Goal: Task Accomplishment & Management: Manage account settings

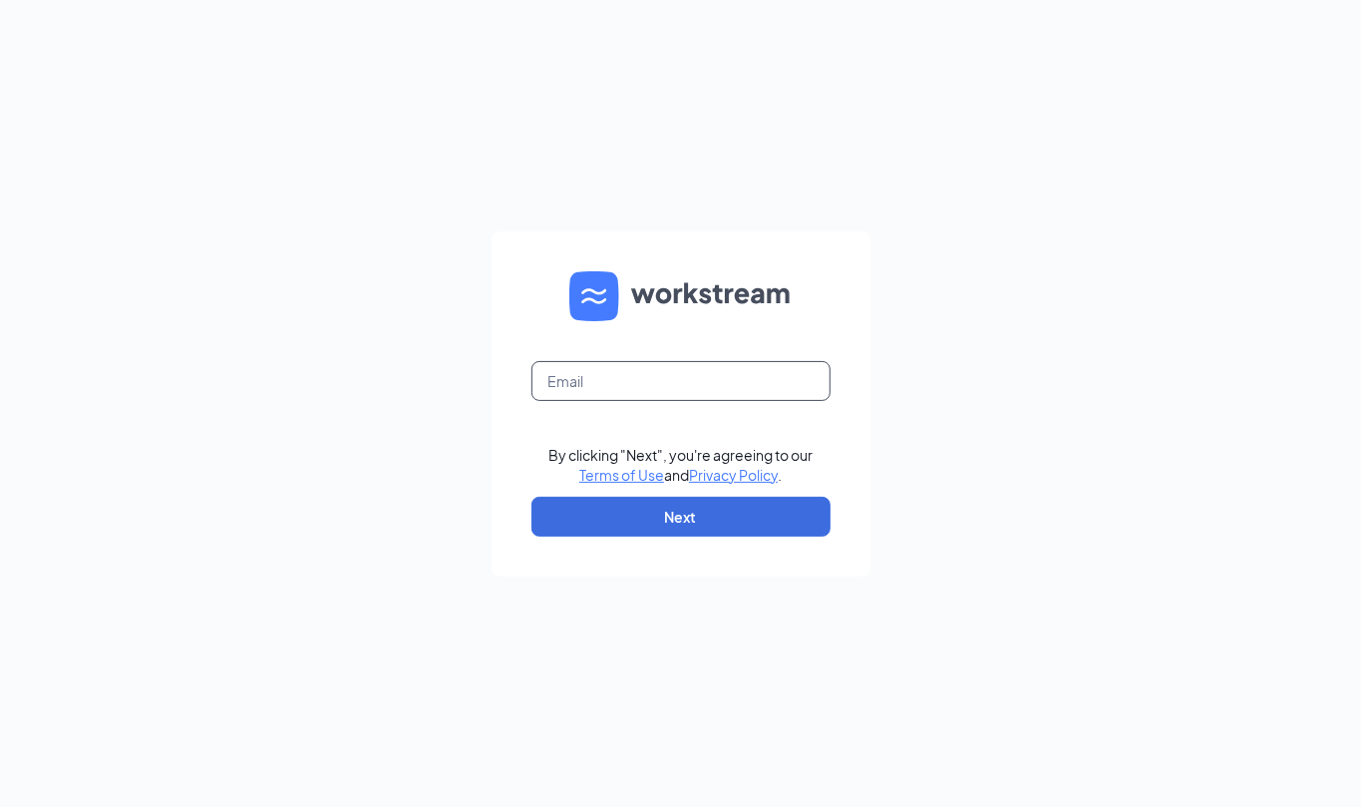
click at [738, 367] on input "text" at bounding box center [680, 381] width 299 height 40
type input "store13@littlecaesarsokc.com"
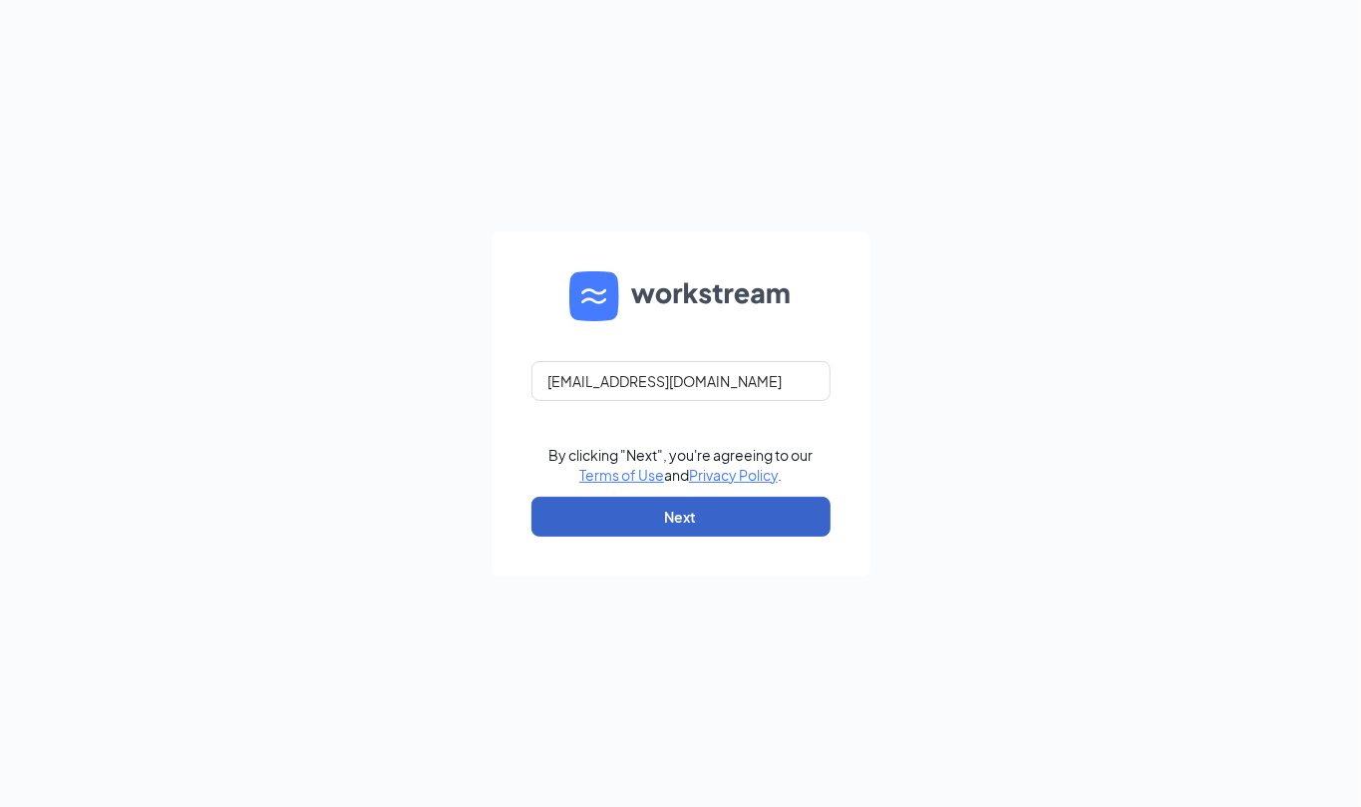
click at [714, 517] on button "Next" at bounding box center [680, 517] width 299 height 40
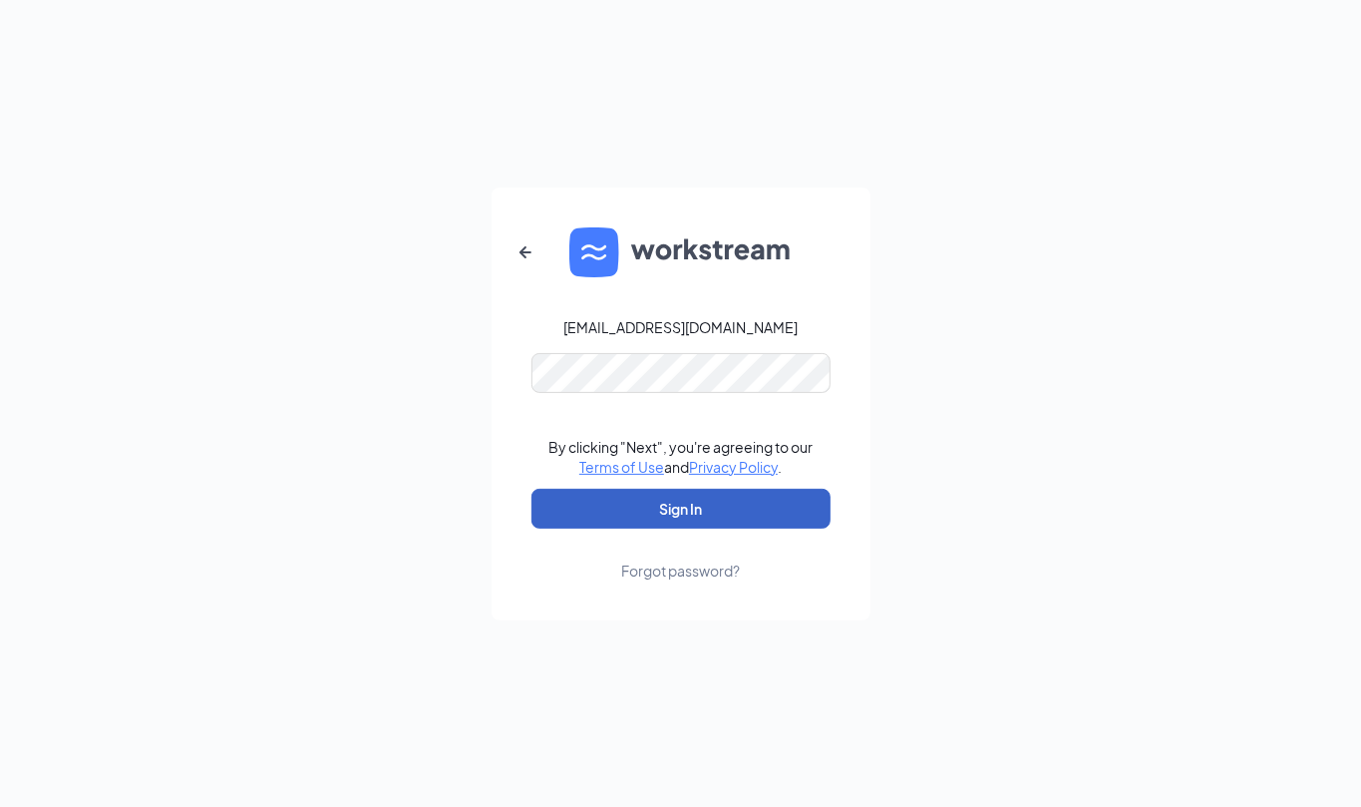
click at [731, 508] on button "Sign In" at bounding box center [680, 509] width 299 height 40
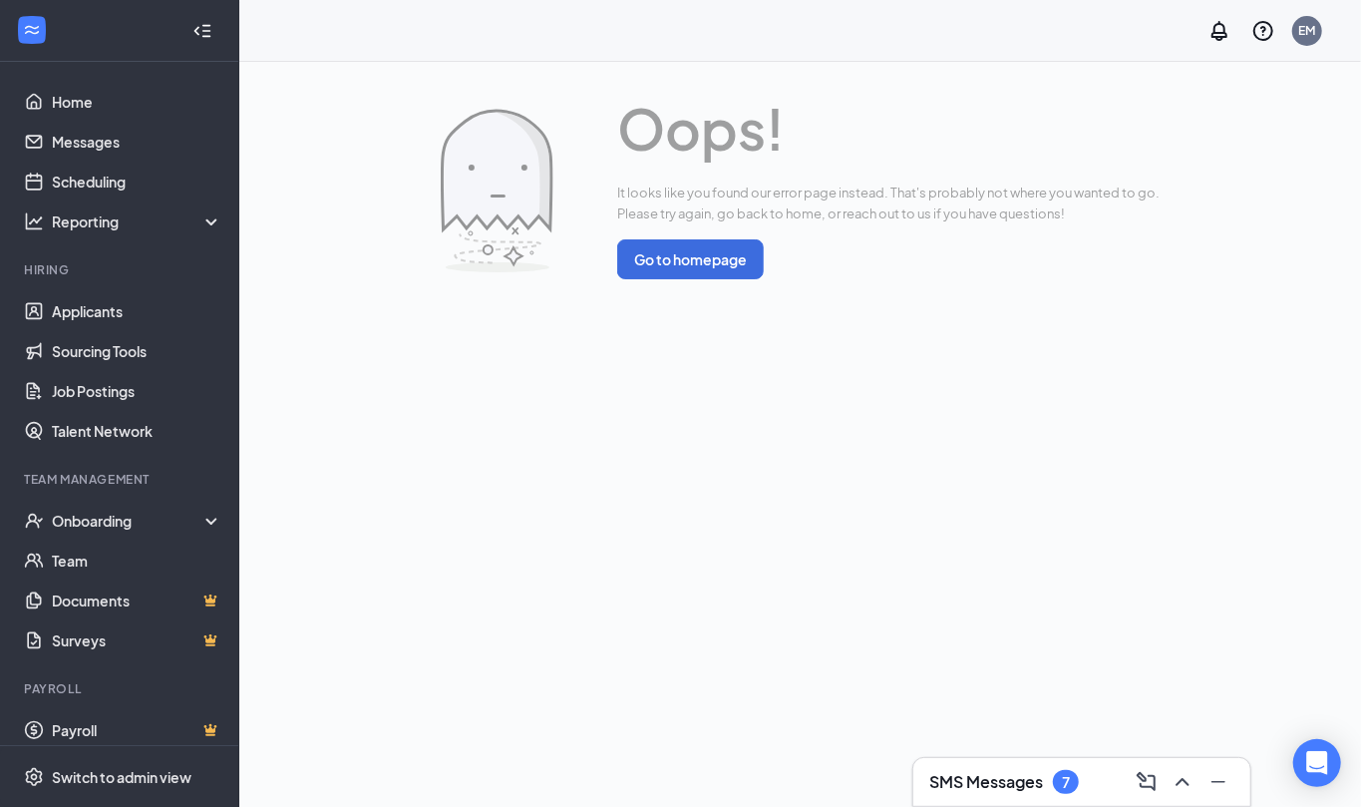
click at [1047, 779] on div "SMS Messages 7" at bounding box center [1004, 782] width 150 height 24
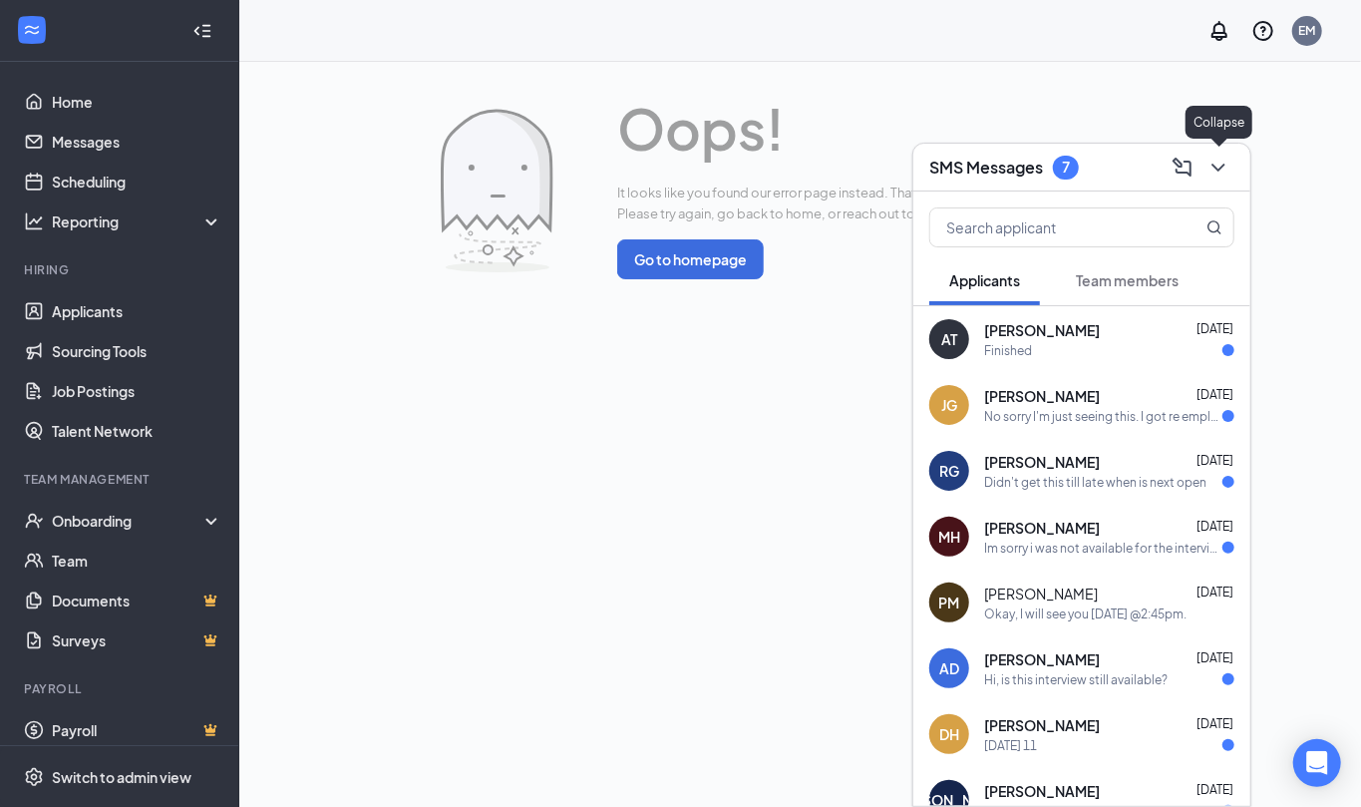
click at [1226, 164] on icon "ChevronDown" at bounding box center [1219, 168] width 24 height 24
